Goal: Check status: Check status

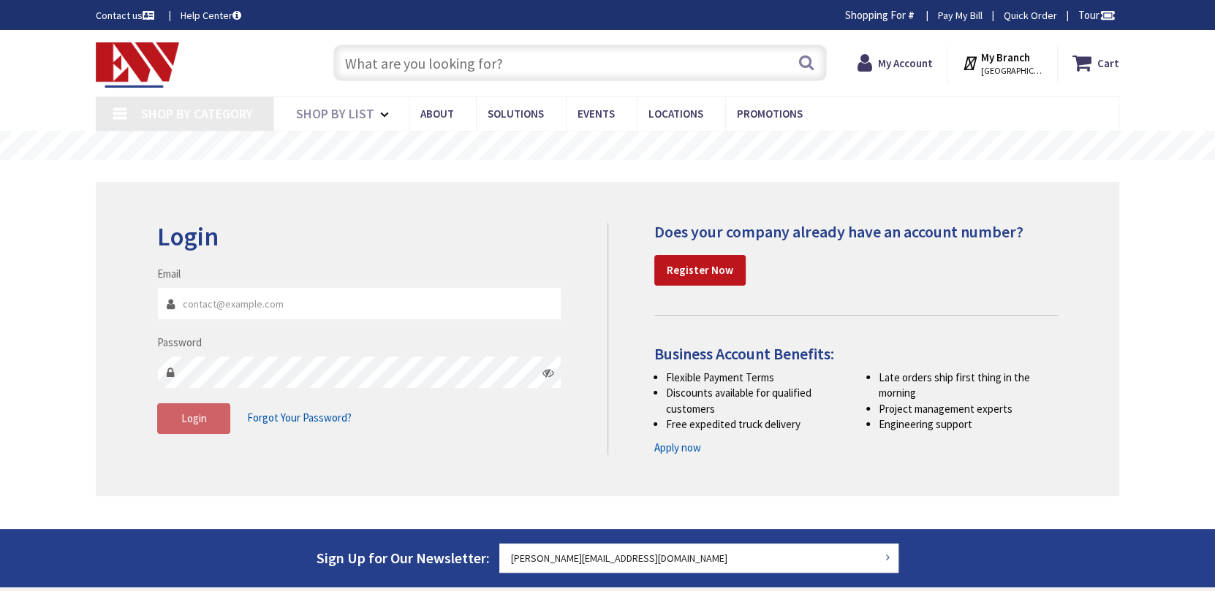
type input "[PERSON_NAME][EMAIL_ADDRESS][DOMAIN_NAME]"
click at [202, 434] on fieldset "Email frank@apexmech.org Password Login Forgot Your Password?" at bounding box center [359, 357] width 404 height 183
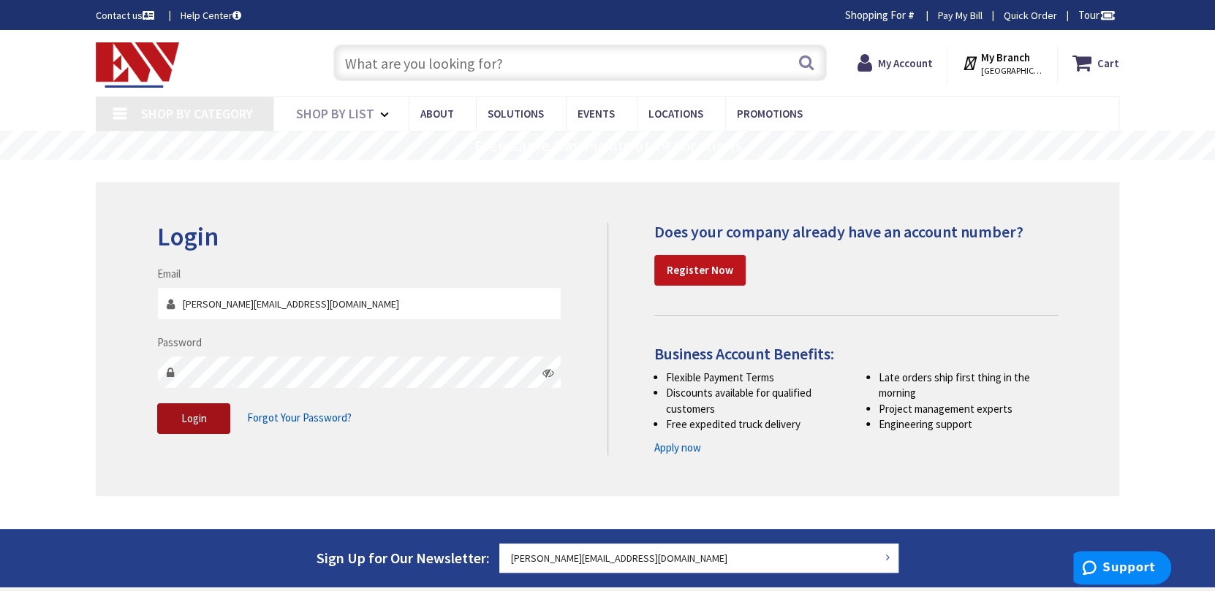
click at [211, 415] on button "Login" at bounding box center [193, 419] width 73 height 31
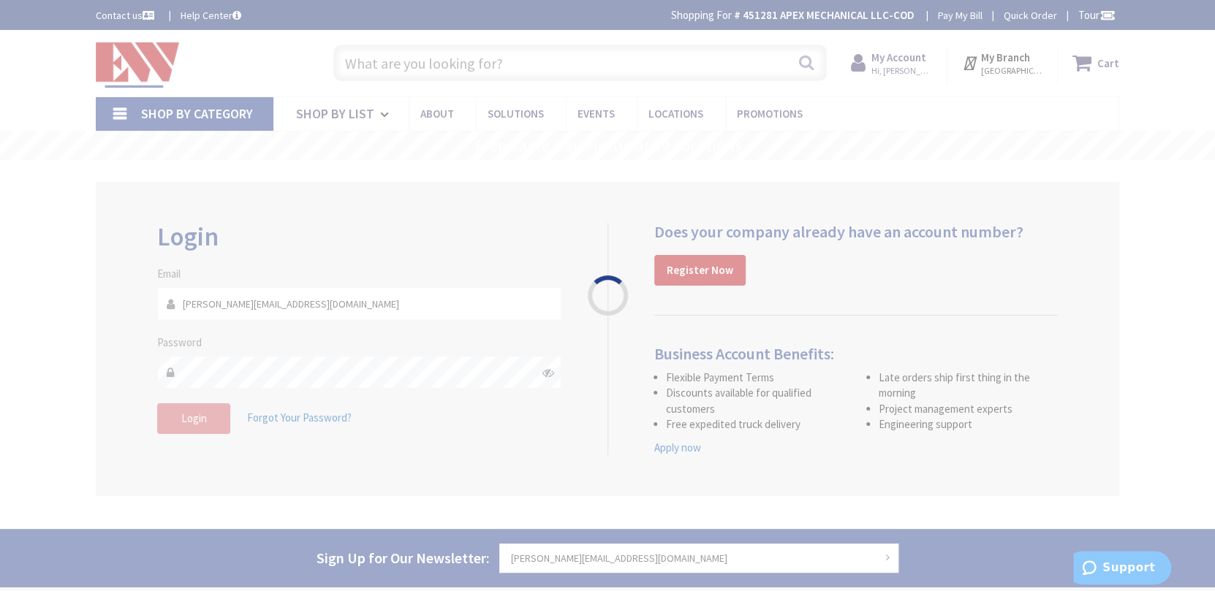
type input "[STREET_ADDRESS][US_STATE]"
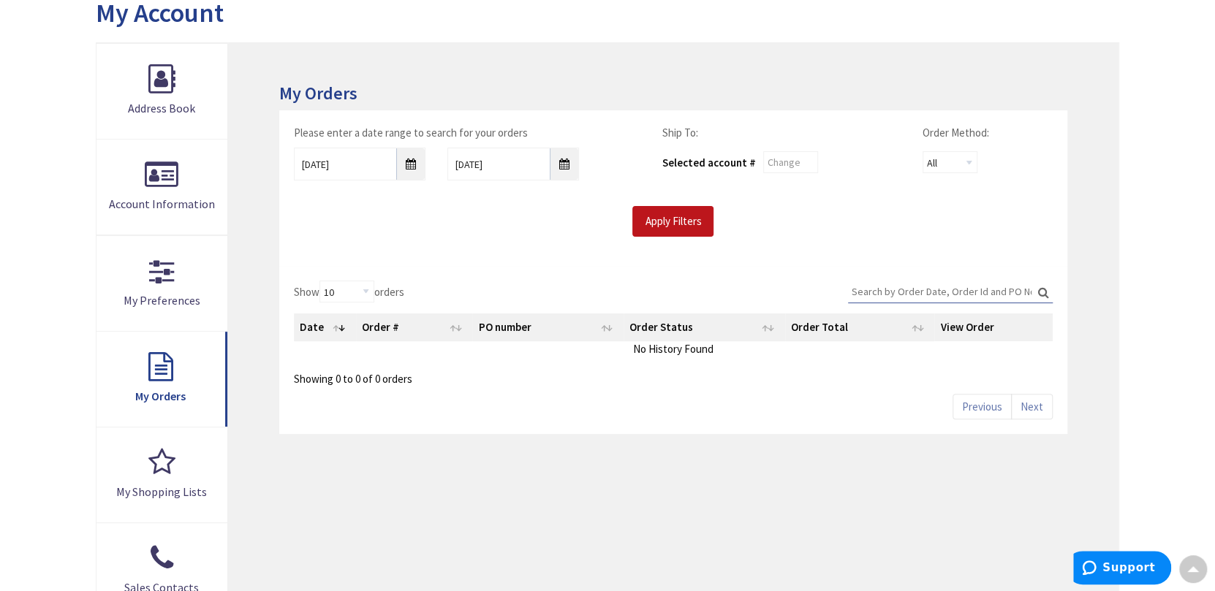
scroll to position [73, 0]
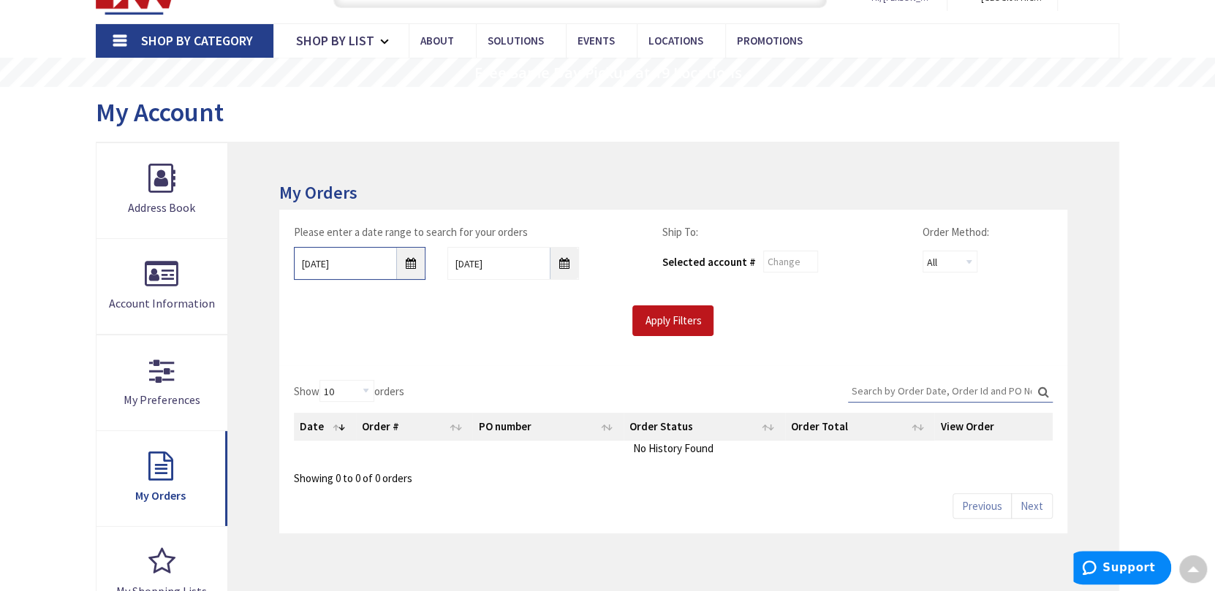
click at [409, 263] on input "8/28/2025" at bounding box center [360, 263] width 132 height 33
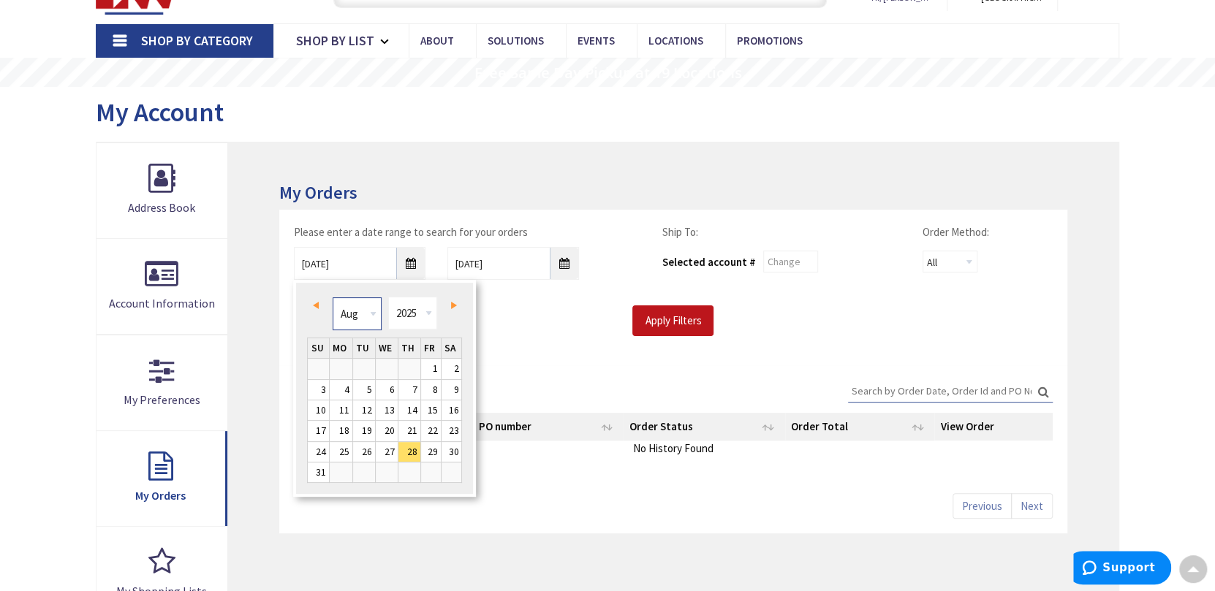
click at [358, 314] on select "Jan Feb Mar Apr May Jun Jul Aug Sep Oct Nov Dec" at bounding box center [357, 314] width 49 height 33
click at [366, 308] on select "Jan Feb Mar Apr May Jun Jul Aug Sep Oct Nov Dec" at bounding box center [357, 314] width 49 height 33
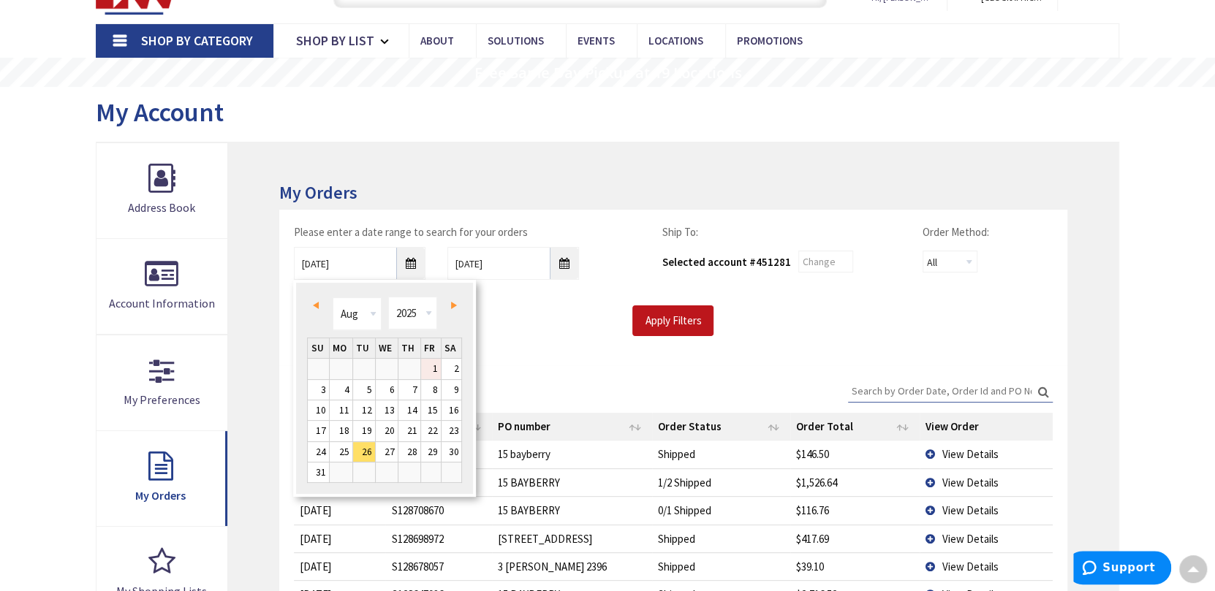
click at [436, 368] on link "1" at bounding box center [431, 369] width 20 height 20
type input "08/01/2025"
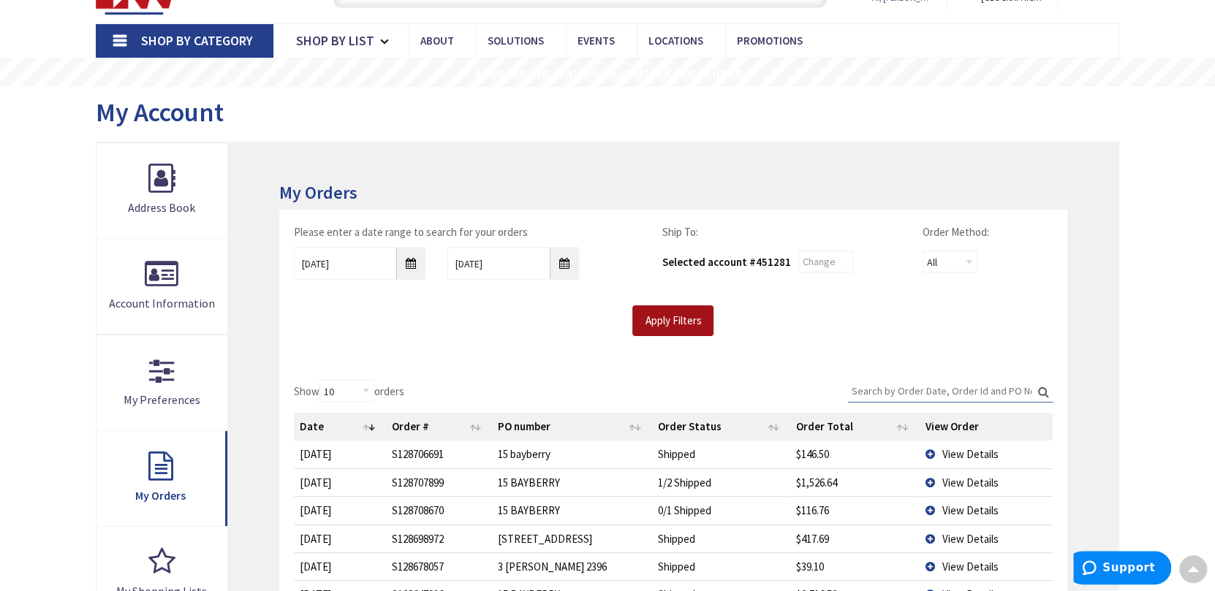
click at [699, 325] on input "Apply Filters" at bounding box center [672, 321] width 81 height 31
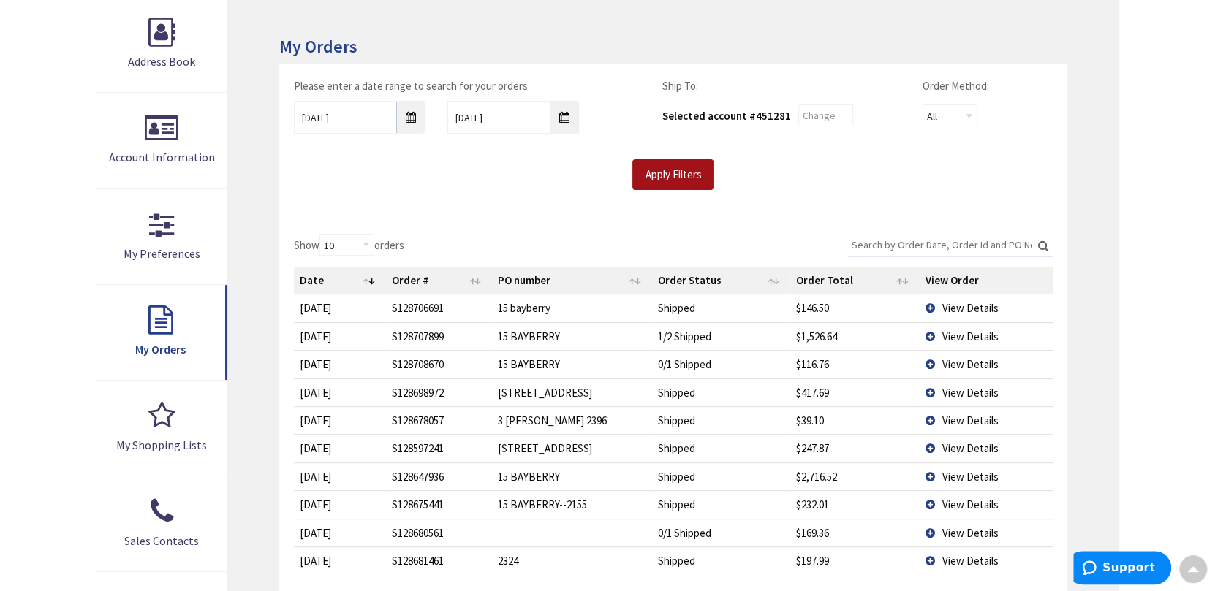
scroll to position [292, 0]
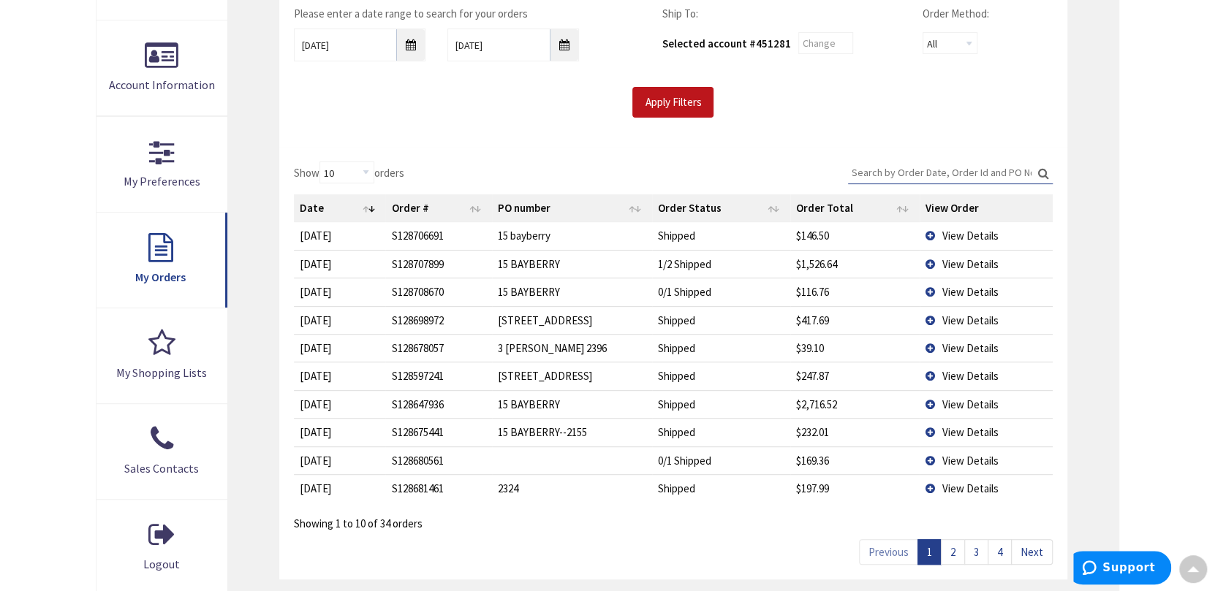
click at [977, 434] on span "View Details" at bounding box center [970, 432] width 56 height 14
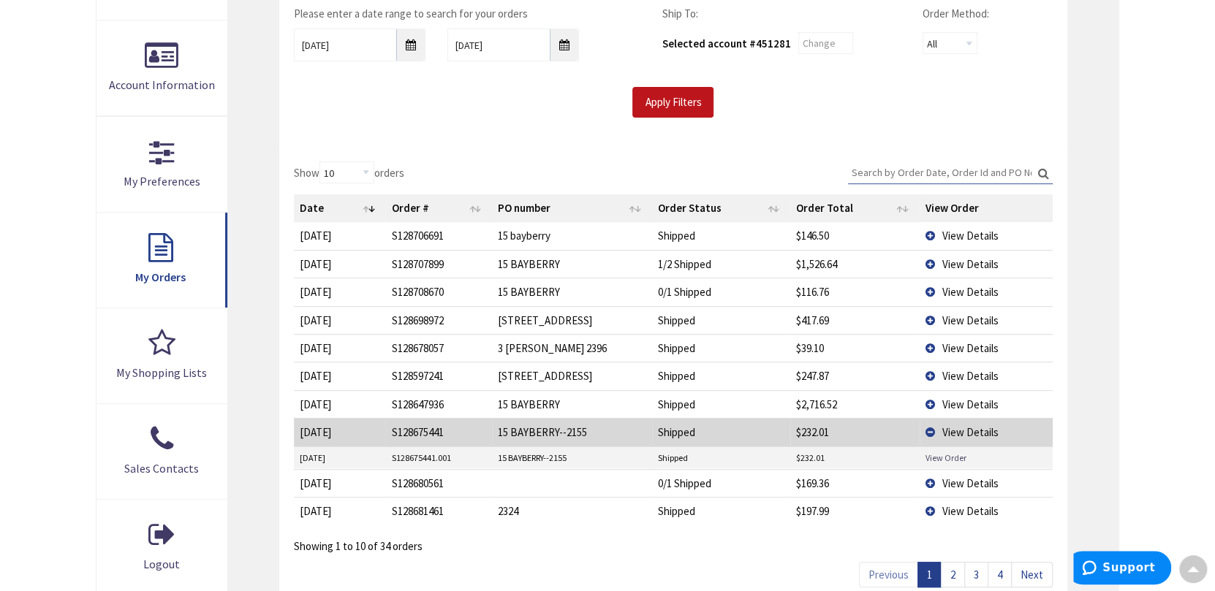
click at [951, 453] on link "View Order" at bounding box center [946, 458] width 41 height 12
click at [977, 401] on span "View Details" at bounding box center [970, 405] width 56 height 14
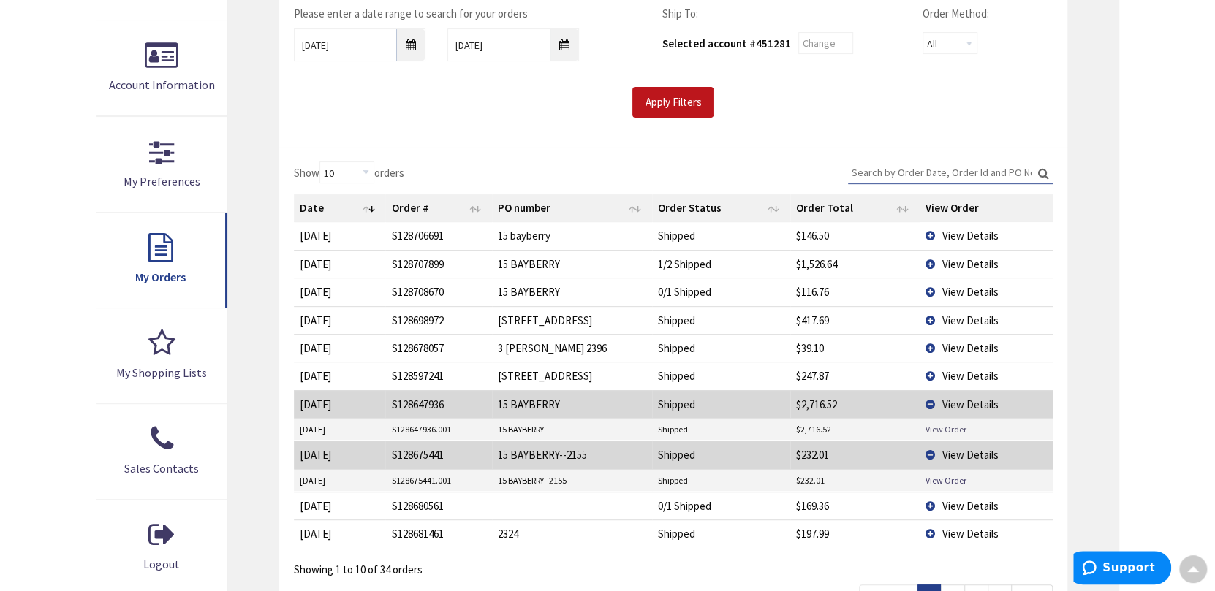
click at [953, 424] on link "View Order" at bounding box center [946, 429] width 41 height 12
click at [972, 295] on span "View Details" at bounding box center [970, 292] width 56 height 14
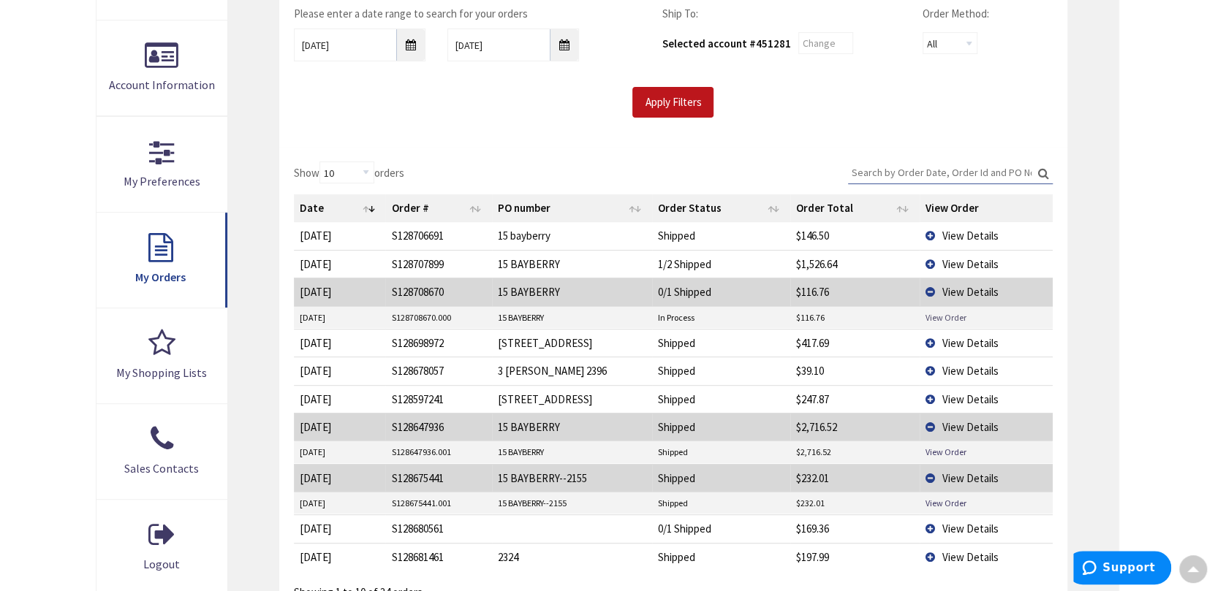
click at [961, 312] on link "View Order" at bounding box center [946, 317] width 41 height 12
click at [960, 266] on span "View Details" at bounding box center [970, 264] width 56 height 14
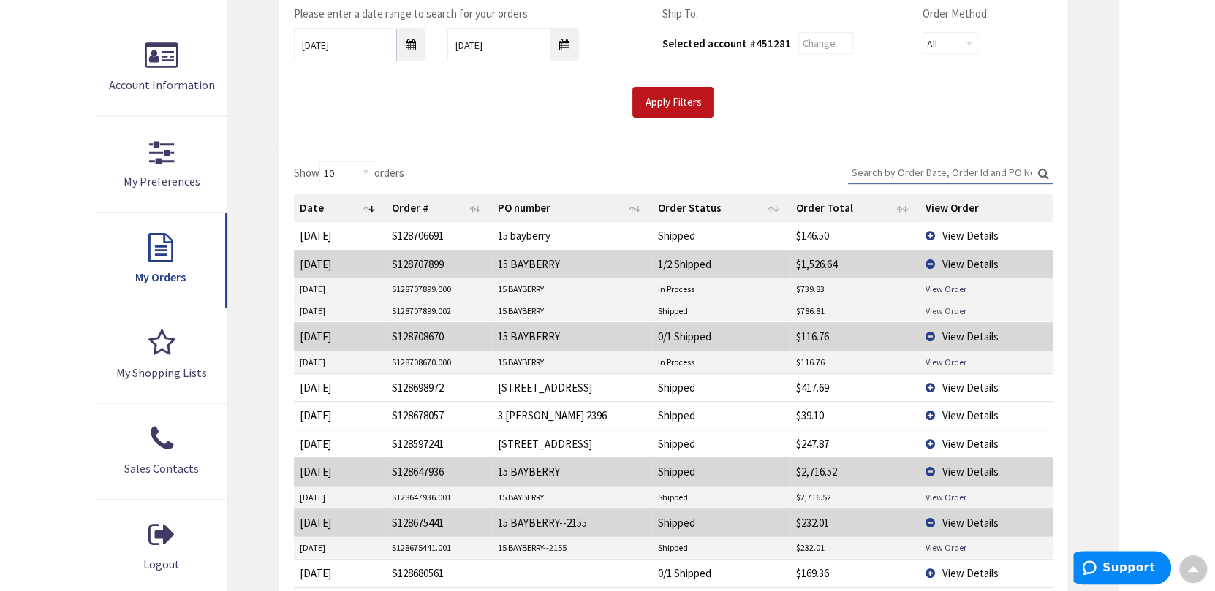
click at [937, 308] on link "View Order" at bounding box center [946, 311] width 41 height 12
click at [945, 286] on link "View Order" at bounding box center [946, 289] width 41 height 12
click at [943, 260] on span "View Details" at bounding box center [970, 264] width 56 height 14
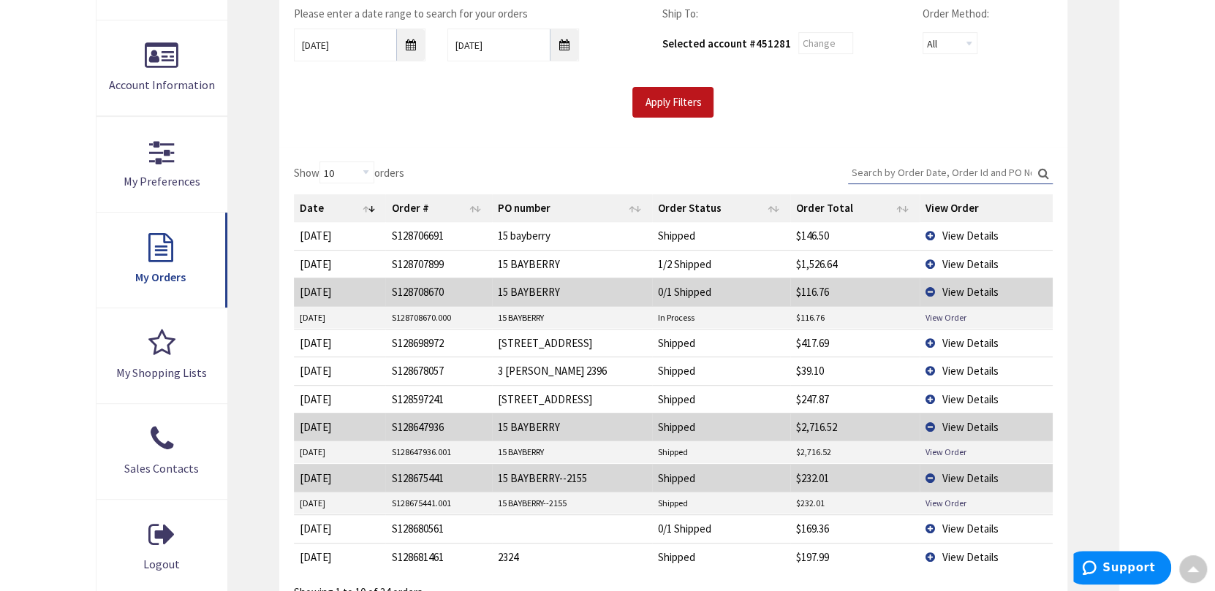
click at [928, 237] on td "View Details" at bounding box center [986, 235] width 133 height 27
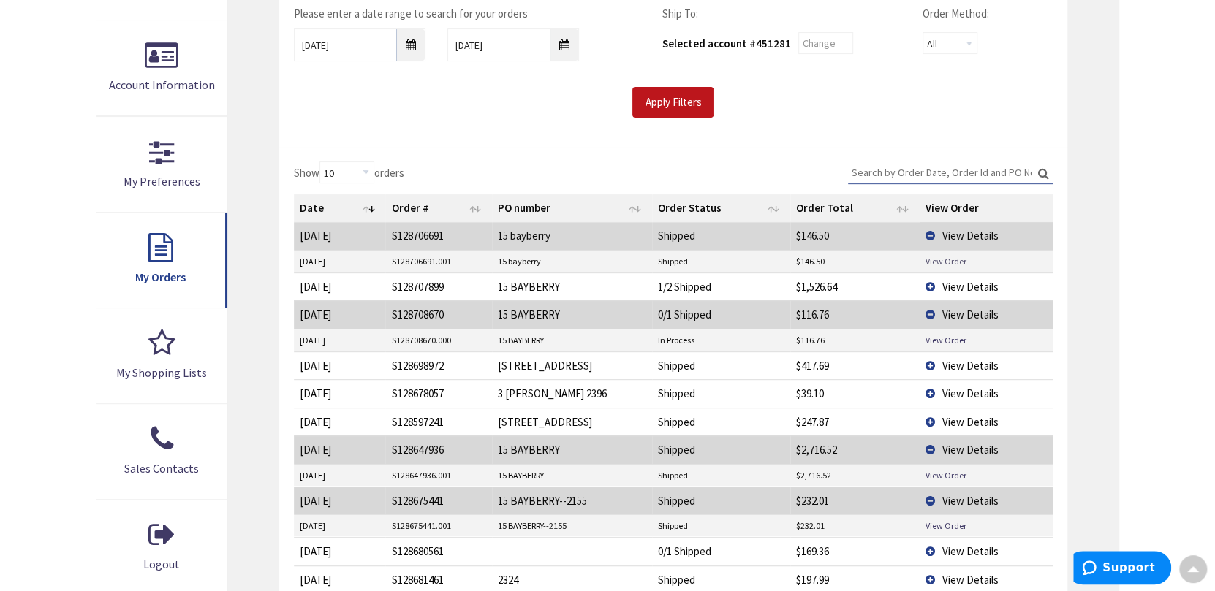
click at [938, 261] on link "View Order" at bounding box center [946, 261] width 41 height 12
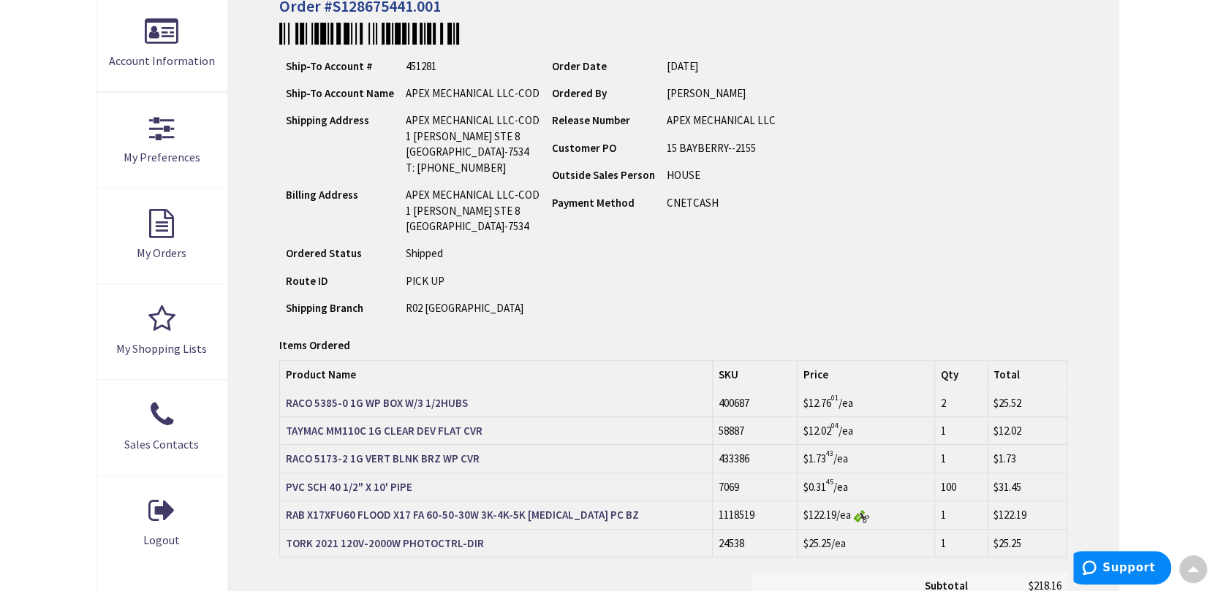
scroll to position [292, 0]
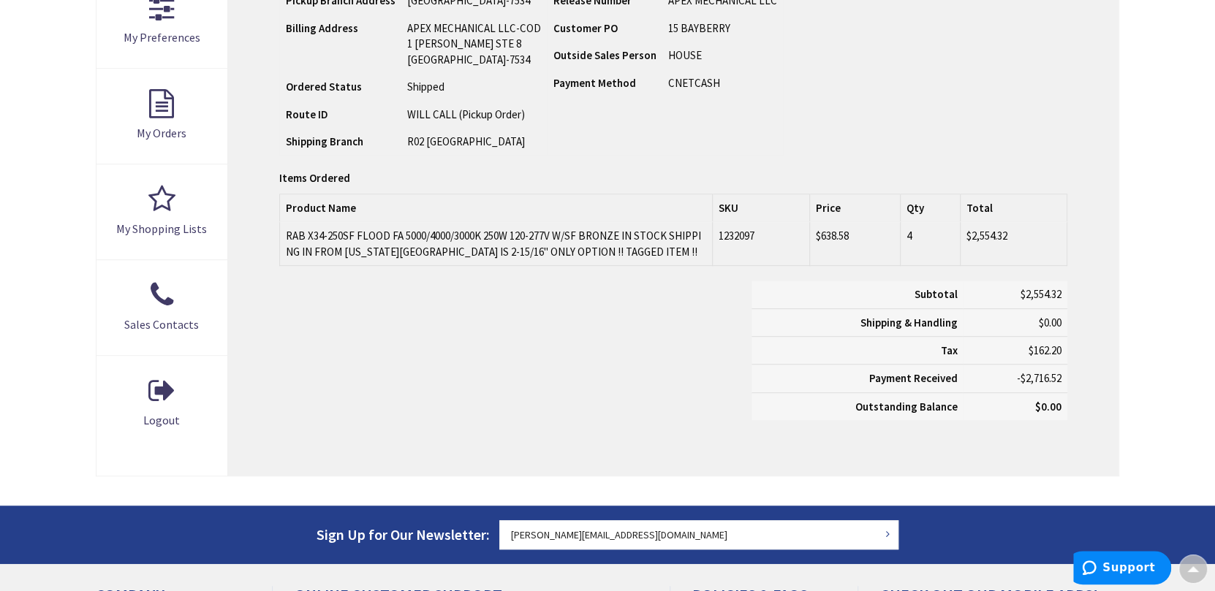
scroll to position [439, 0]
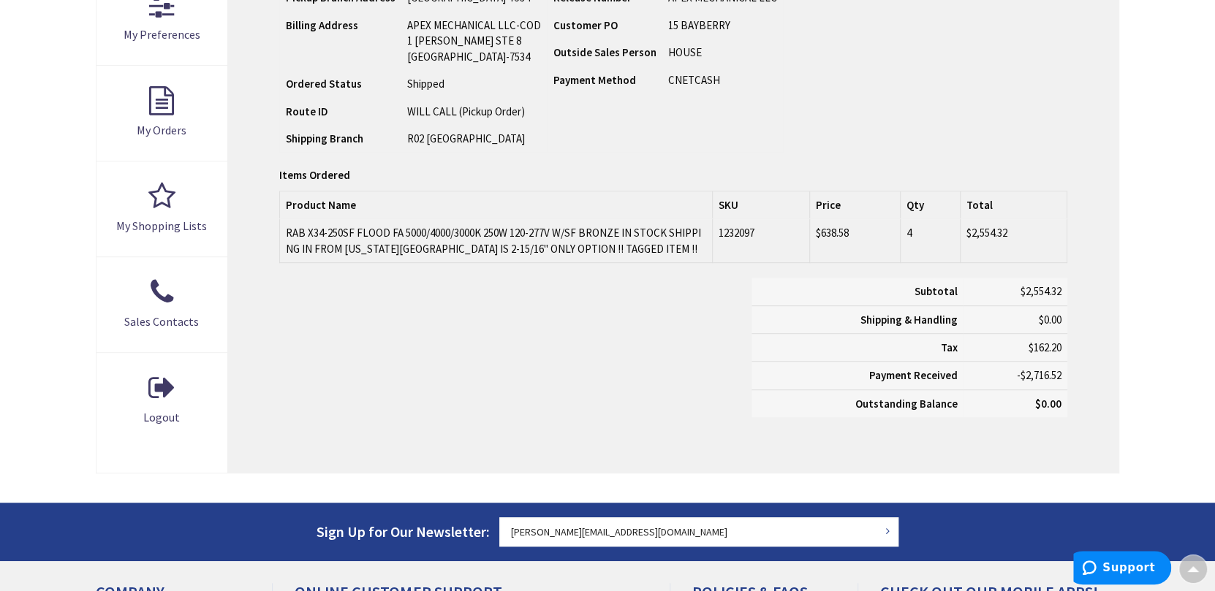
drag, startPoint x: 626, startPoint y: 246, endPoint x: 281, endPoint y: 236, distance: 345.2
click at [281, 236] on td "RAB X34-250SF FLOOD FA 5000/4000/3000K 250W 120-277V W/SF BRONZE IN STOCK SHIPP…" at bounding box center [496, 240] width 434 height 43
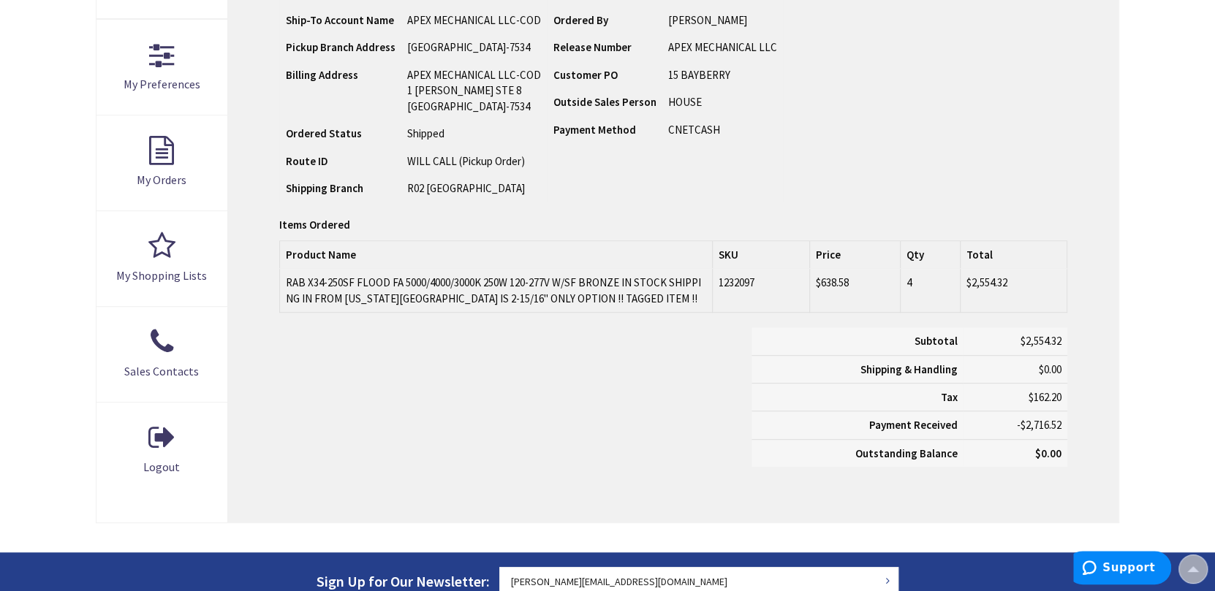
scroll to position [292, 0]
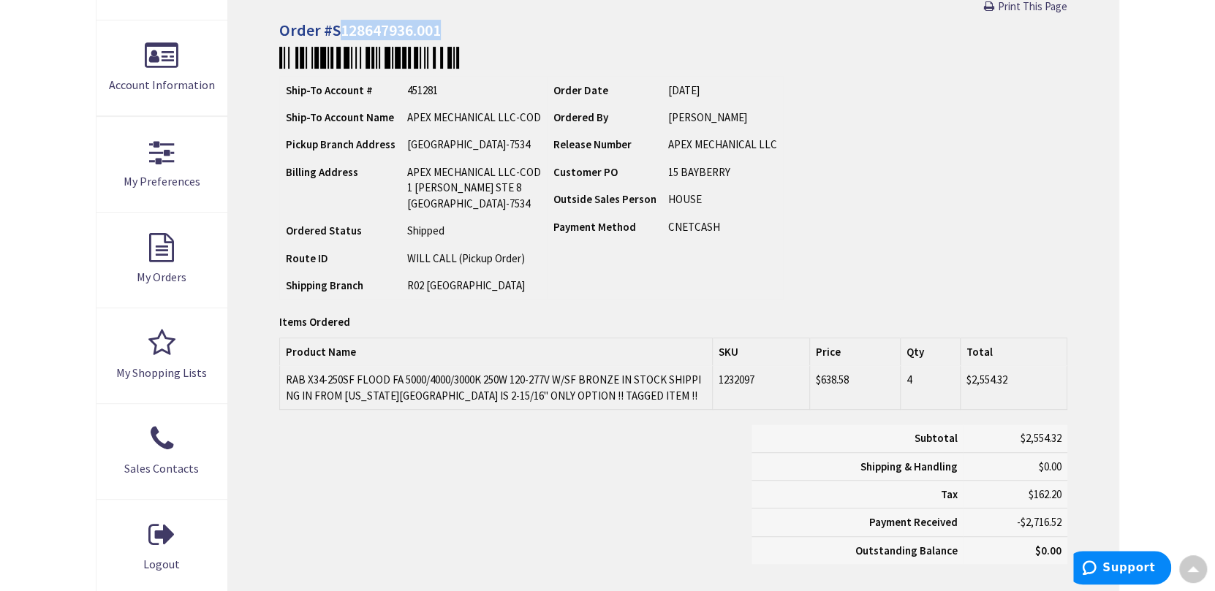
drag, startPoint x: 450, startPoint y: 28, endPoint x: 337, endPoint y: 29, distance: 112.6
click at [337, 29] on h4 "Order #S128647936.001" at bounding box center [673, 30] width 788 height 18
copy h4 "128647936.001"
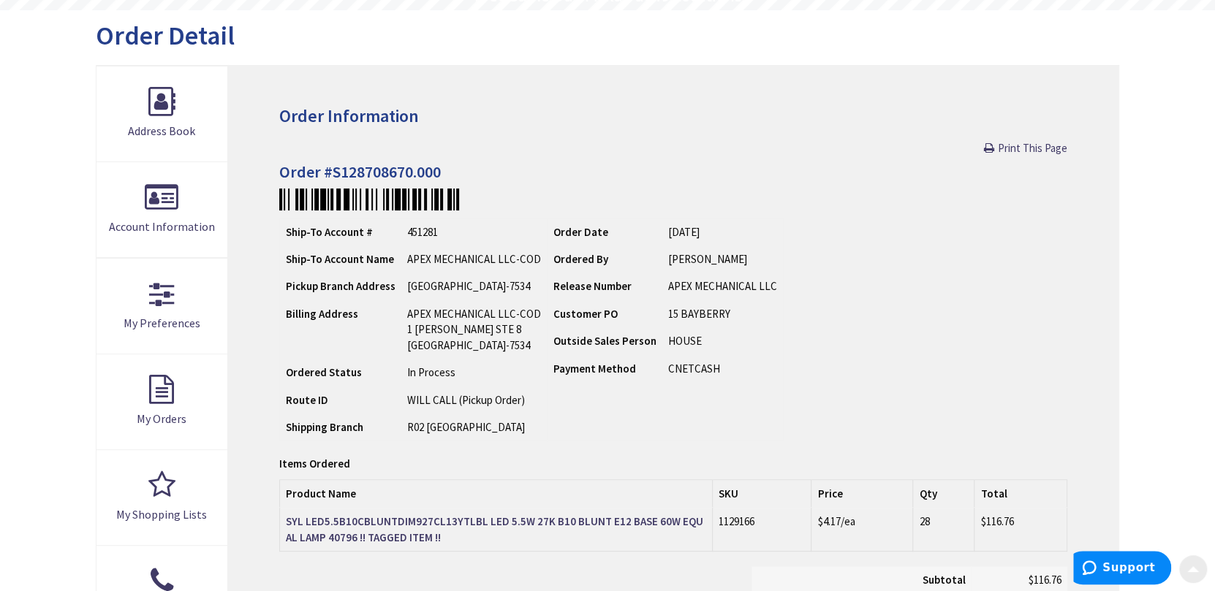
scroll to position [219, 0]
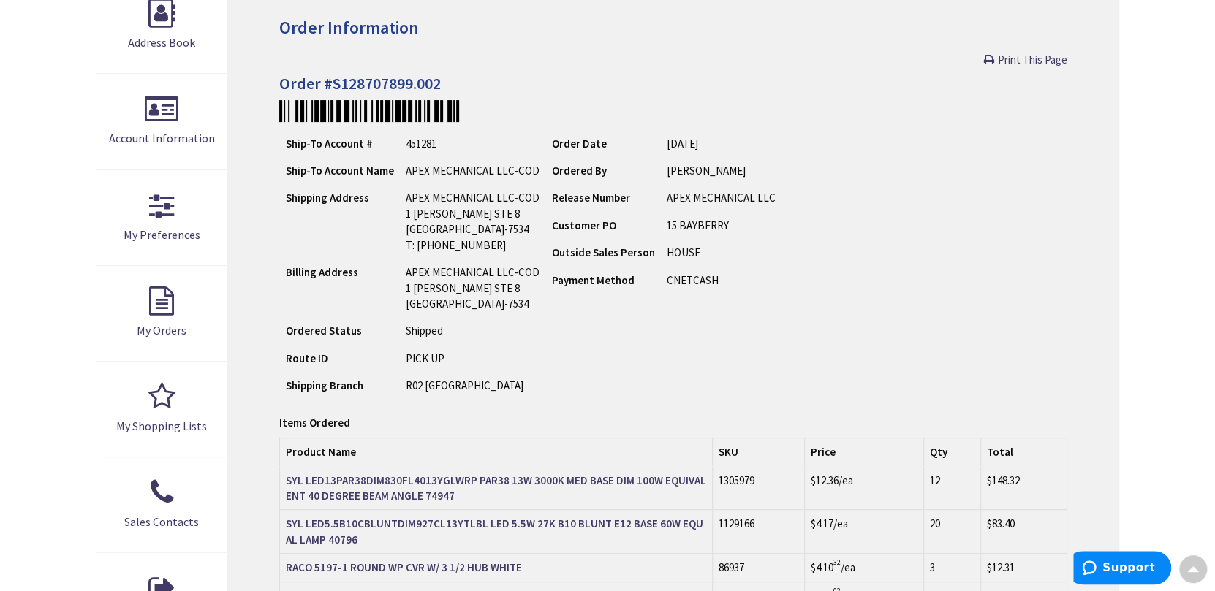
scroll to position [219, 0]
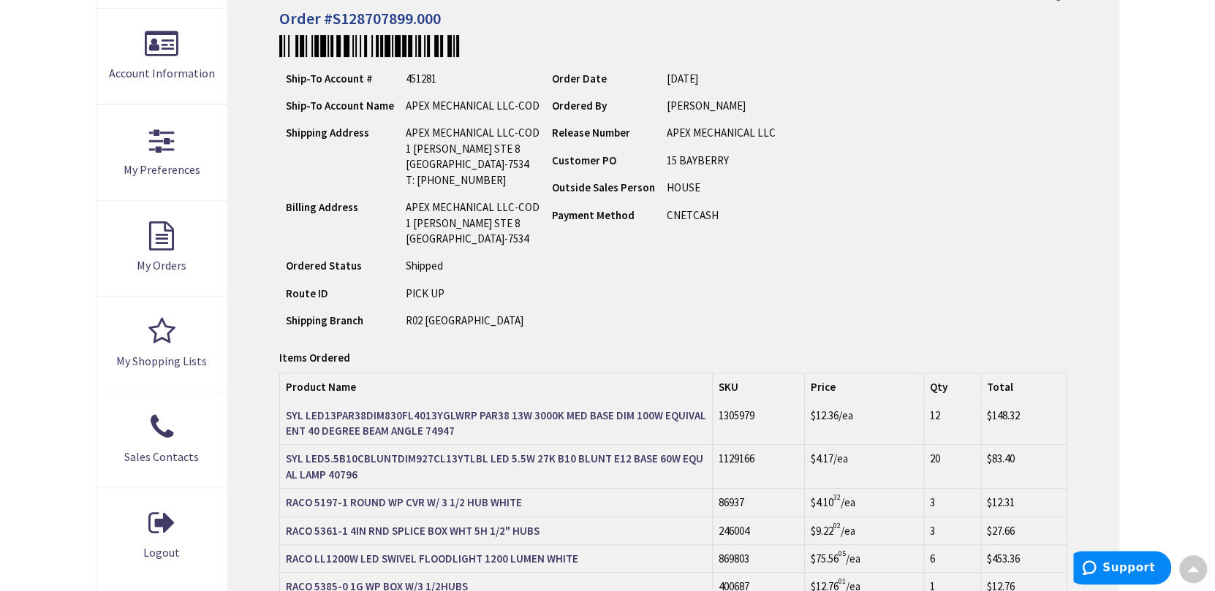
scroll to position [292, 0]
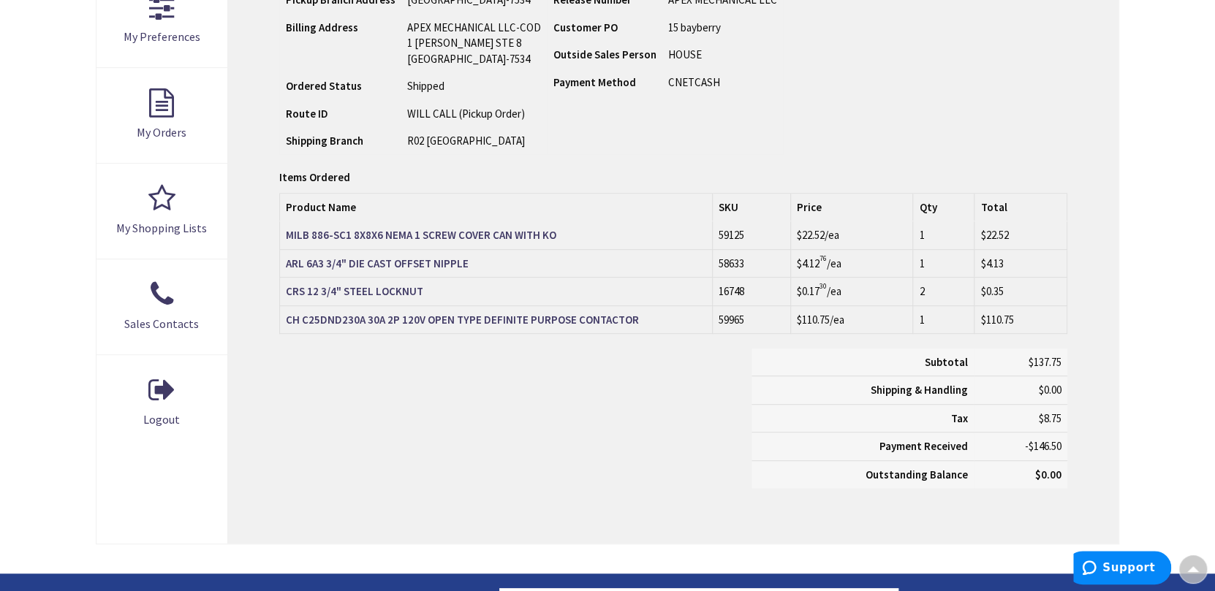
scroll to position [439, 0]
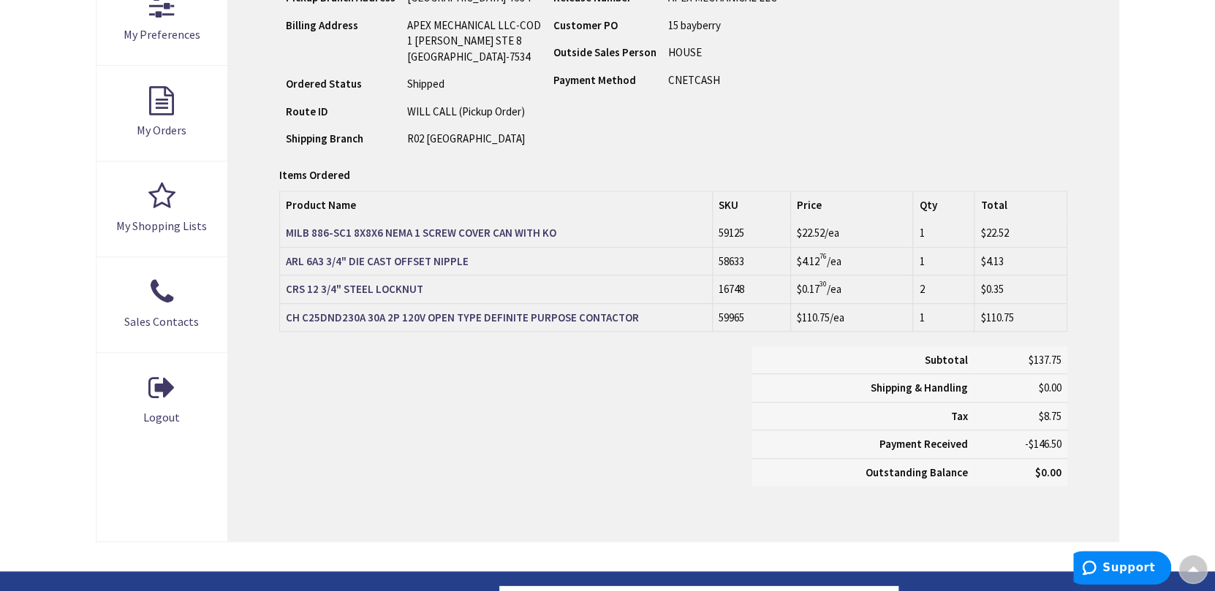
click at [1178, 219] on div "Skip to Content Toggle Nav Search Cart My Cart Close" at bounding box center [607, 249] width 1215 height 1317
